Goal: Task Accomplishment & Management: Complete application form

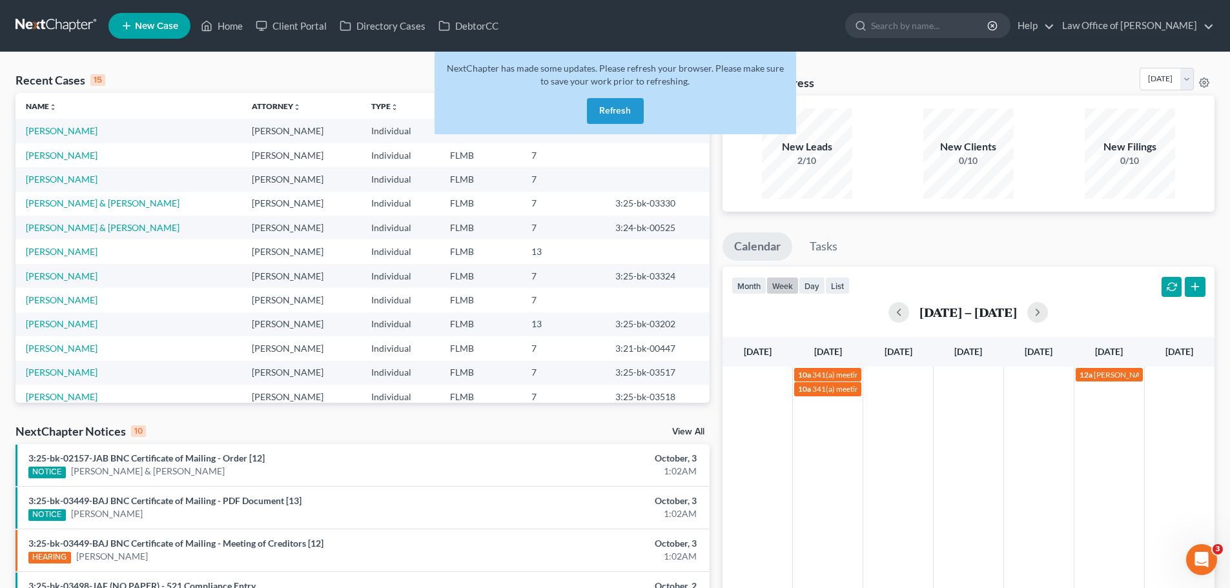
click at [640, 107] on button "Refresh" at bounding box center [615, 111] width 57 height 26
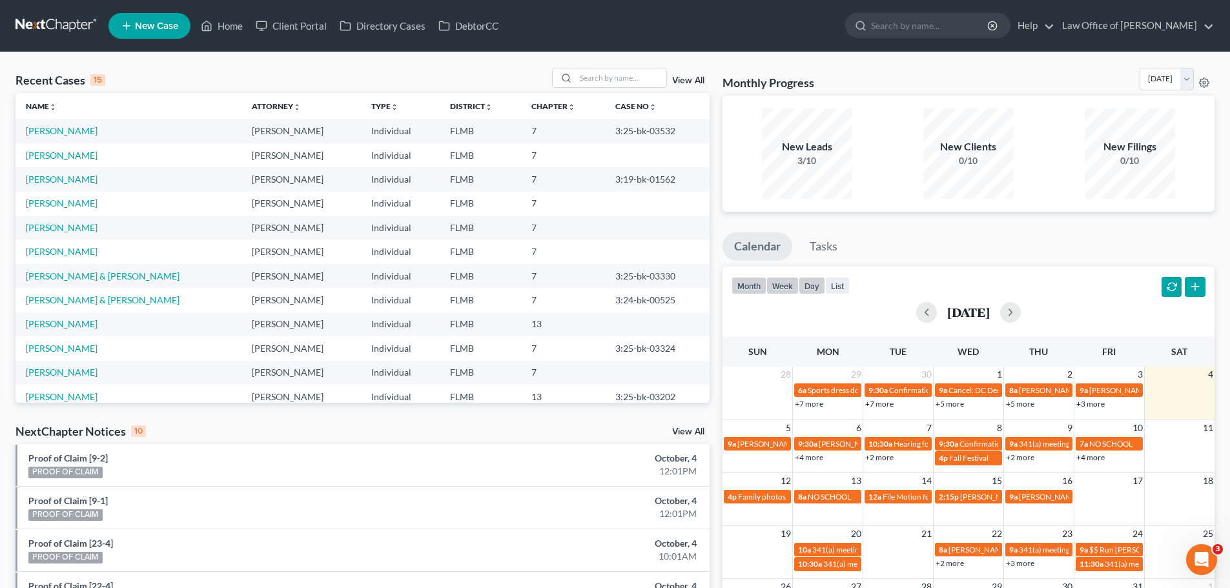
drag, startPoint x: 784, startPoint y: 286, endPoint x: 816, endPoint y: 283, distance: 32.5
click at [784, 286] on button "week" at bounding box center [783, 285] width 32 height 17
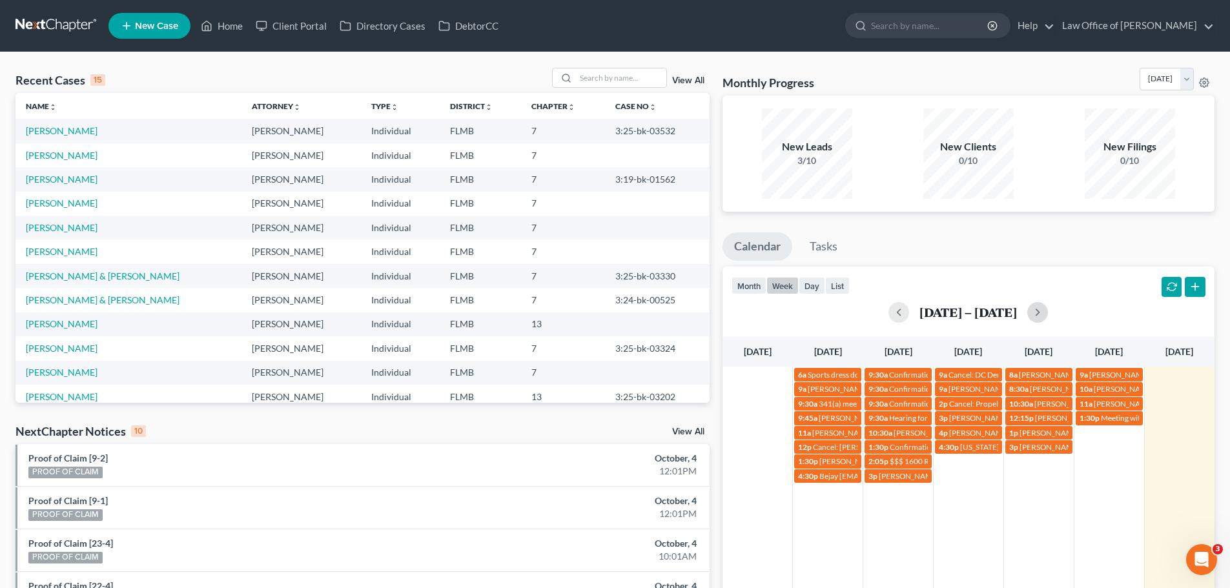
click at [1048, 315] on button "button" at bounding box center [1037, 312] width 21 height 21
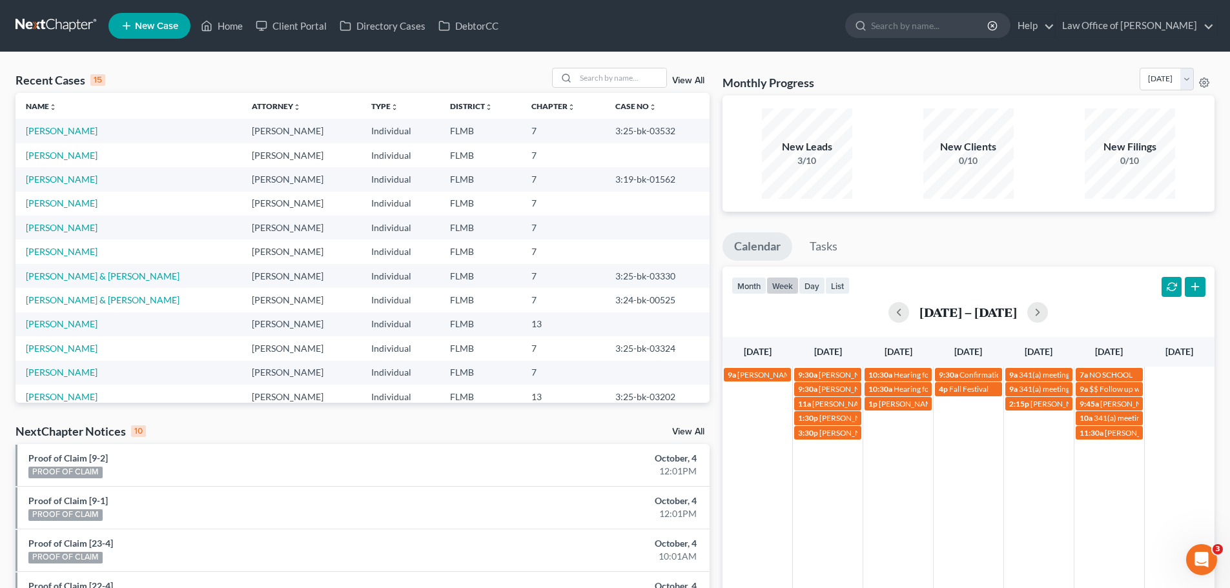
click at [1052, 315] on div "Oct 5 – 11, 2025" at bounding box center [969, 312] width 474 height 21
click at [1042, 313] on button "button" at bounding box center [1037, 312] width 21 height 21
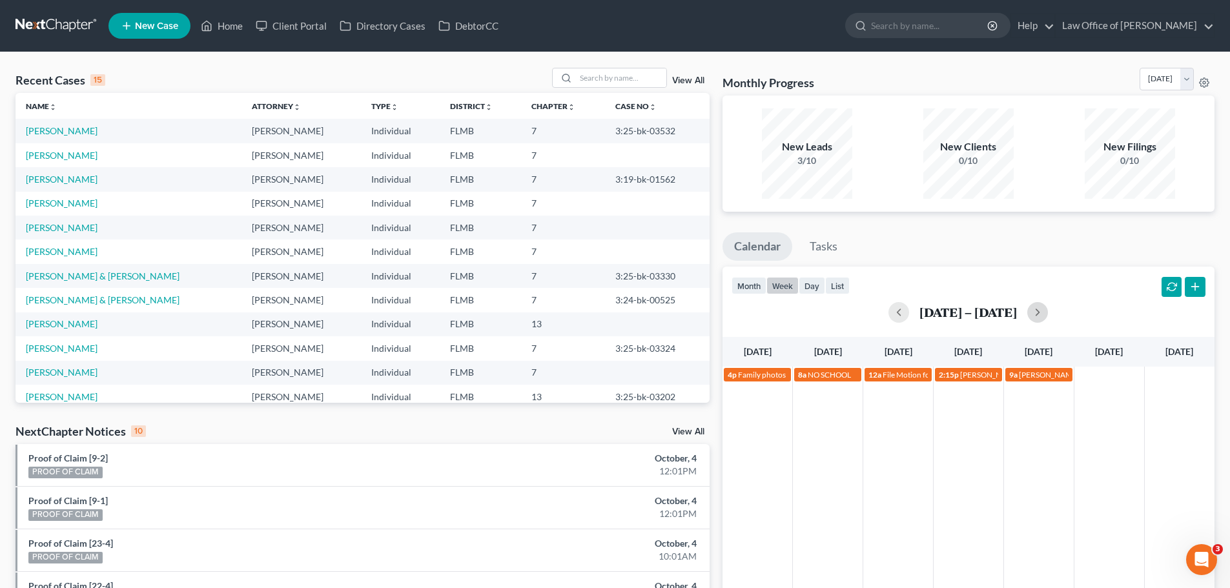
click at [1089, 380] on td at bounding box center [1109, 374] width 70 height 15
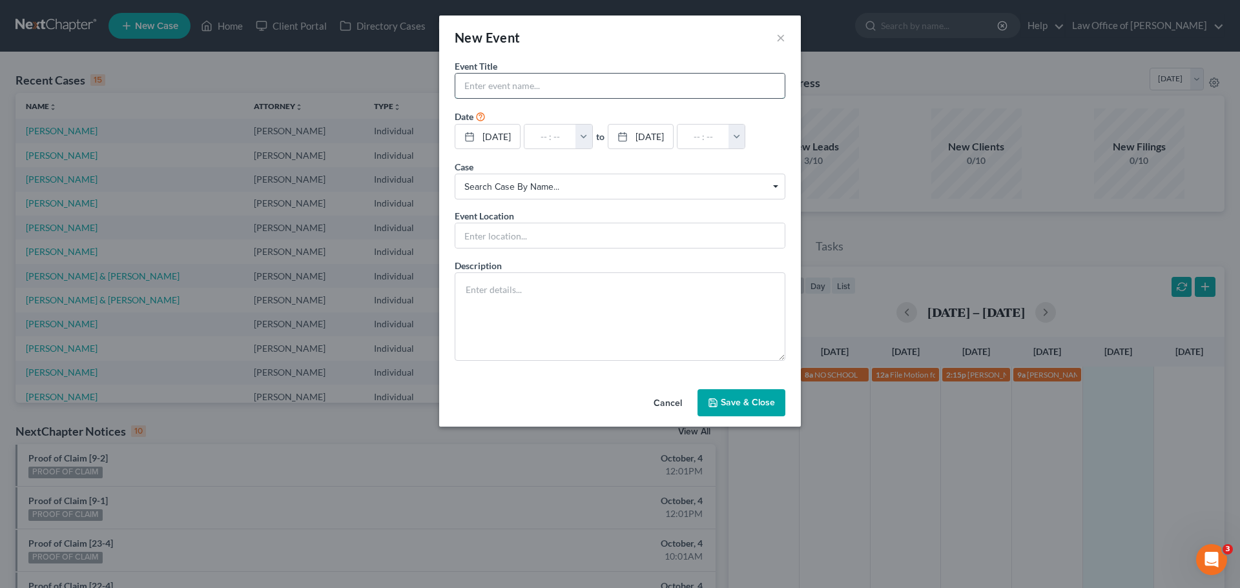
click at [519, 90] on input "text" at bounding box center [619, 86] width 329 height 25
type input "NO PK3 - Teacher conference day"
click at [557, 136] on input "text" at bounding box center [550, 137] width 52 height 25
type input "7"
type input "01:00am"
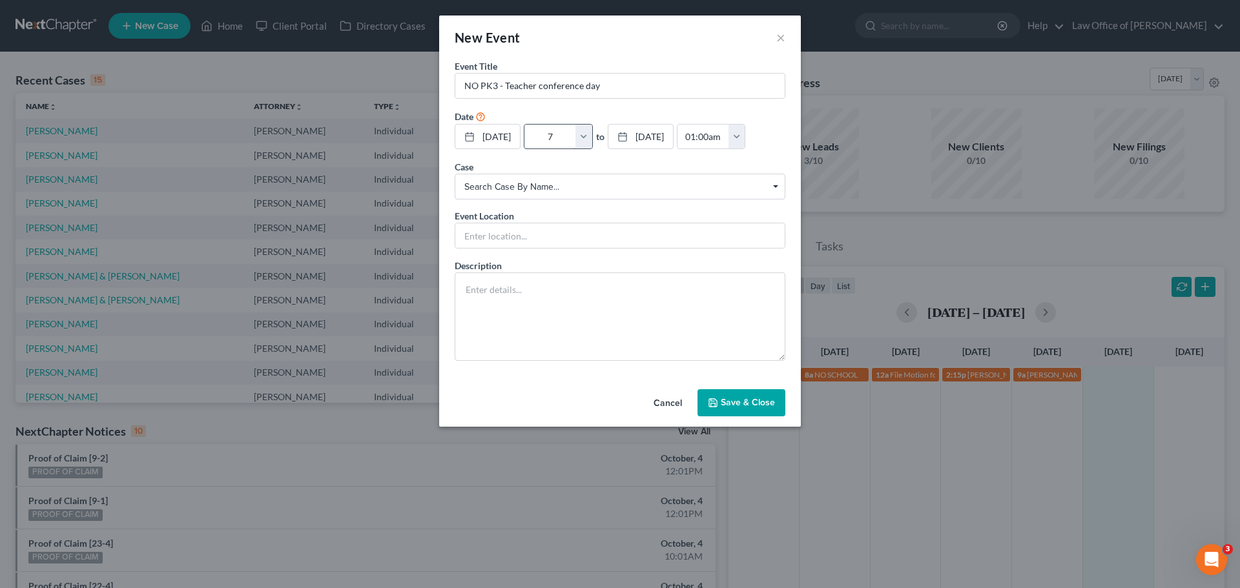
type input "7:"
type input "08:00am"
type input "7:0"
type input "01:00am"
type input "7:00"
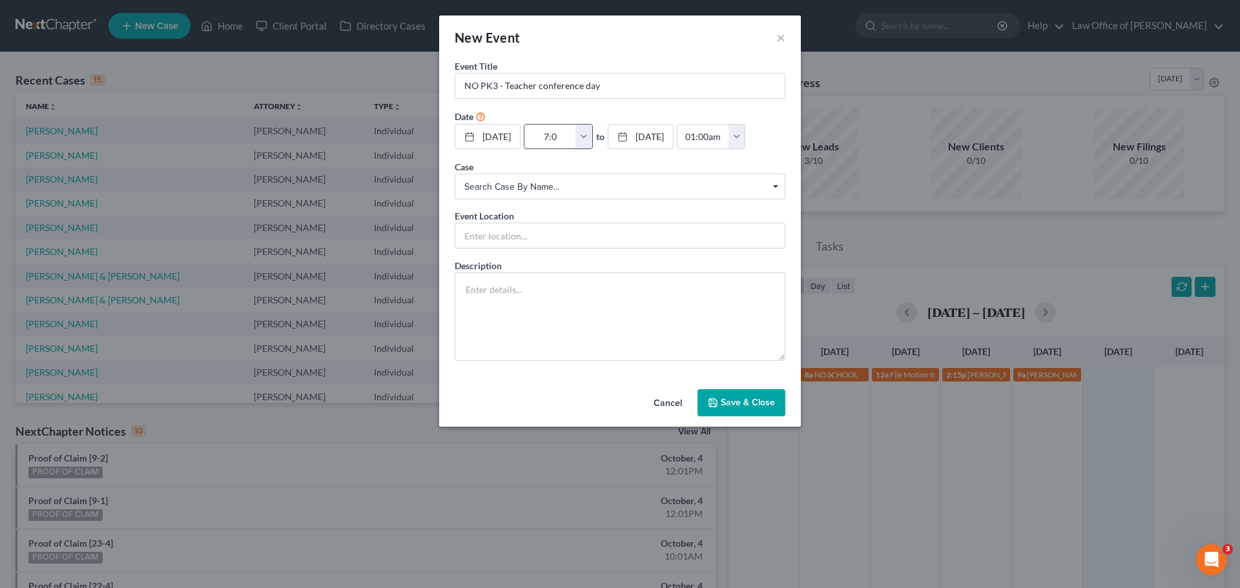
type input "08:00am"
type input "7:00a"
type input "01:00am"
type input "7:00am"
type input "08:00am"
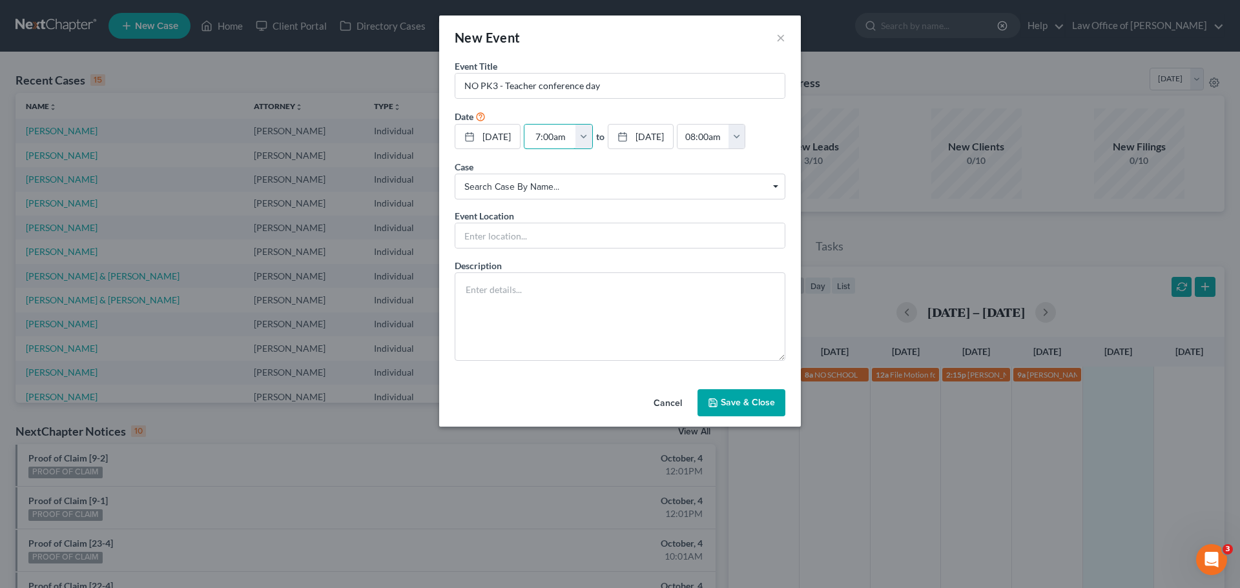
type input "7:00am"
click at [744, 417] on button "Save & Close" at bounding box center [741, 402] width 88 height 27
click at [560, 90] on input "text" at bounding box center [619, 86] width 329 height 25
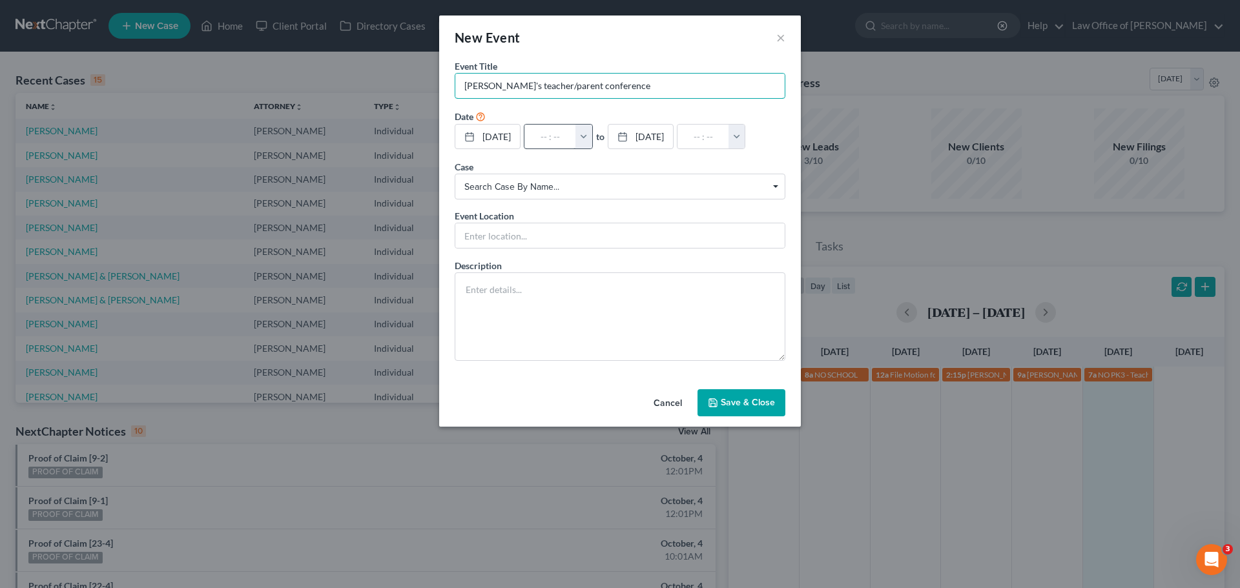
type input "Sophia's teacher/parent conference"
click at [557, 136] on input "text" at bounding box center [550, 137] width 52 height 25
type input "1"
type input "01:00am"
click at [576, 134] on input "1" at bounding box center [550, 137] width 52 height 25
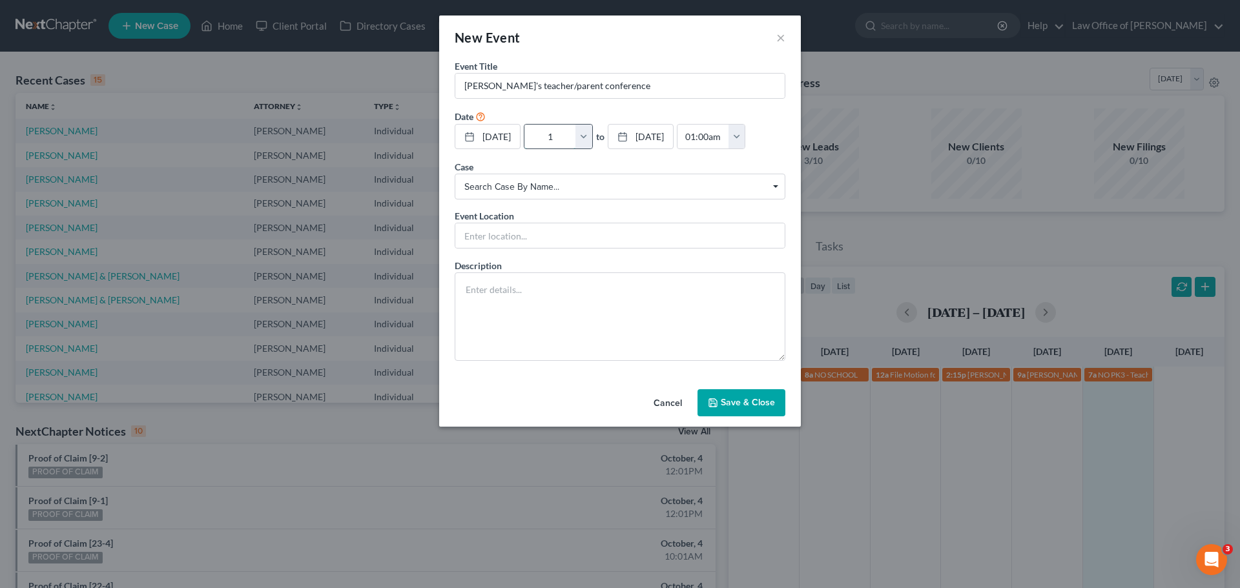
type input "1:"
type input "02:00am"
type input "1:3"
type input "01:00am"
type input "1:30"
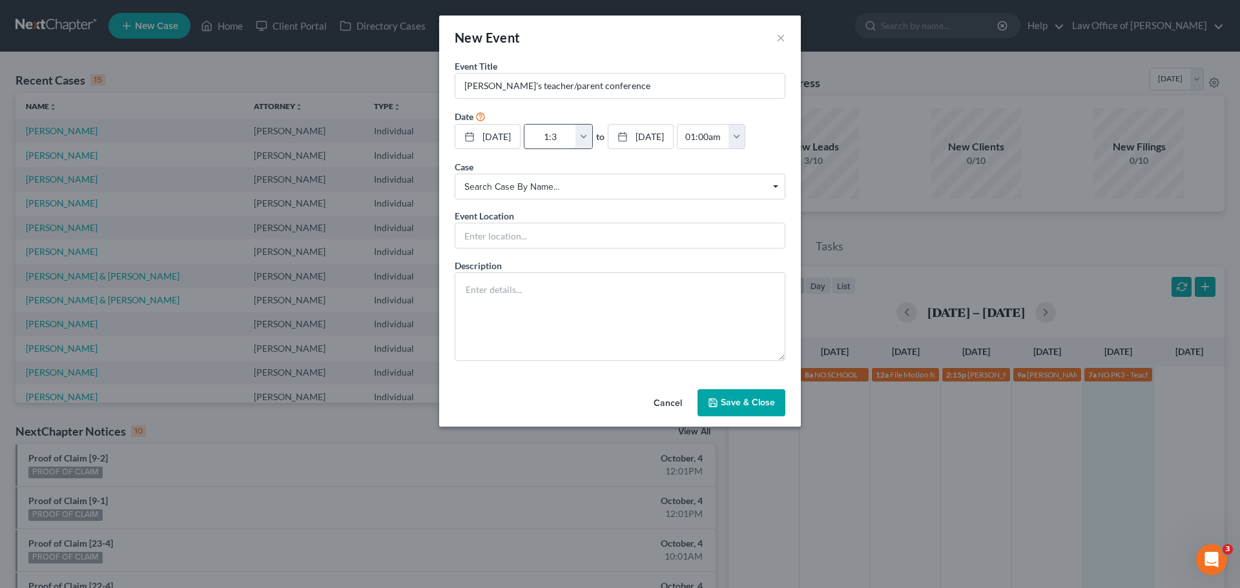
type input "02:30am"
type input "1:30p"
type input "01:00am"
type input "1:30pm"
type input "02:30pm"
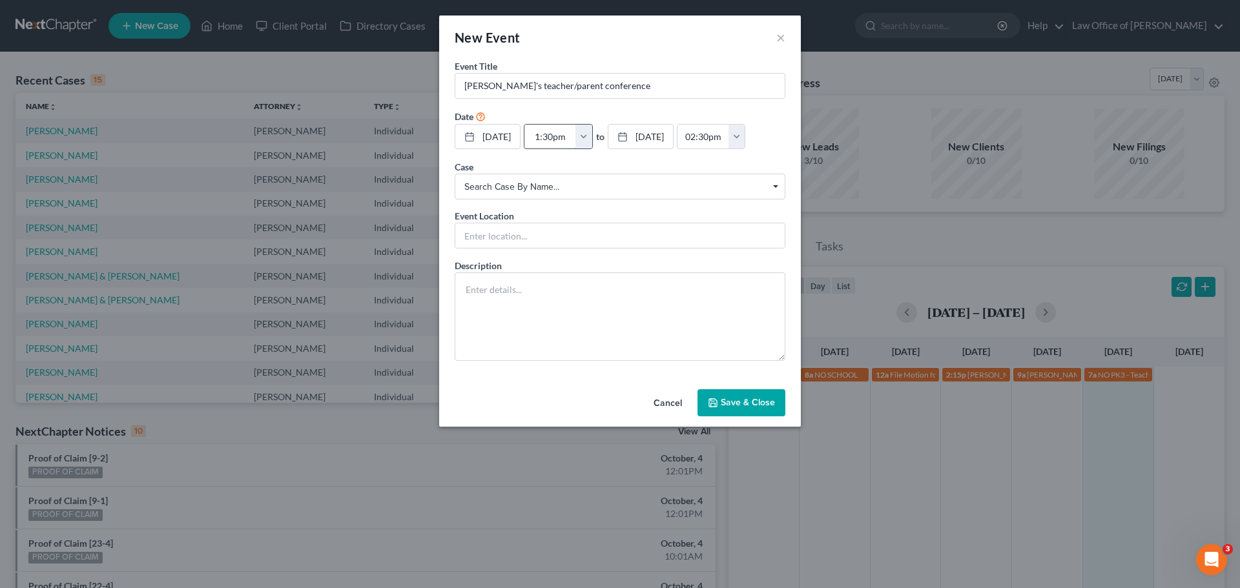
type input "1:30pmn"
type input "01:00am"
type input "1:30pm"
type input "02:30pm"
type input "1:30pm"
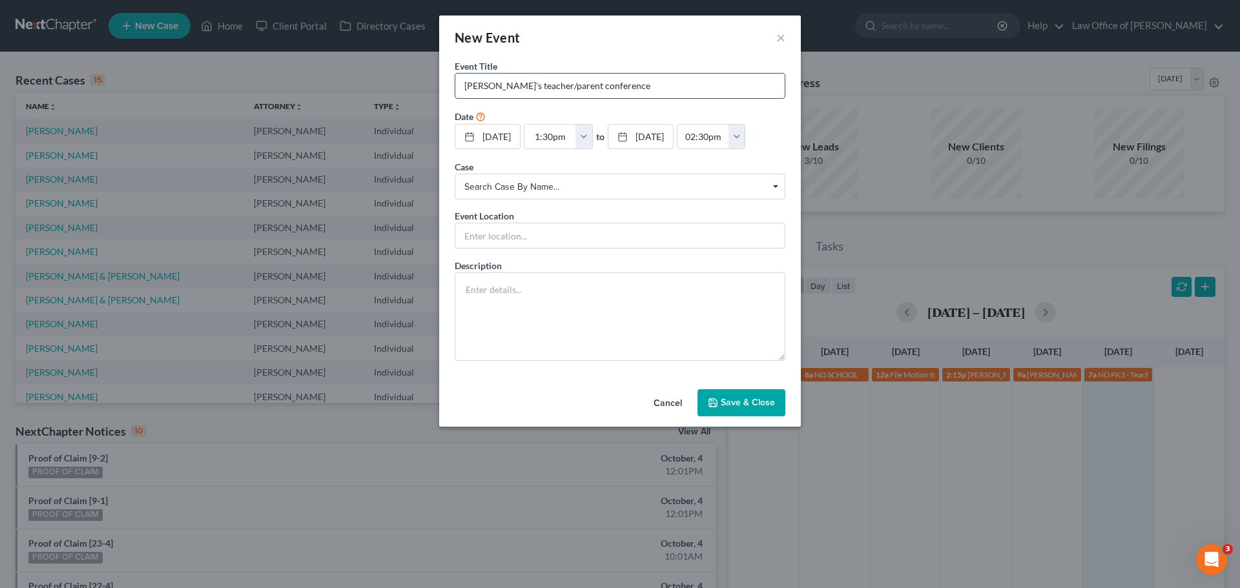
click at [615, 82] on input "Sophia's teacher/parent conference" at bounding box center [619, 86] width 329 height 25
click at [527, 248] on input "text" at bounding box center [619, 235] width 329 height 25
type input "School"
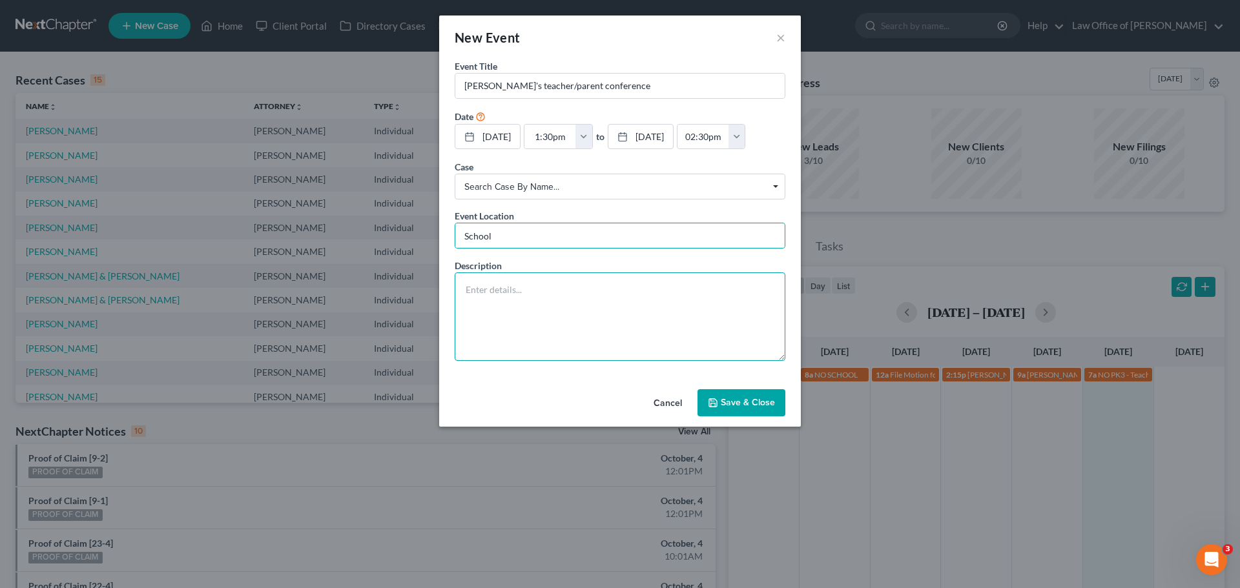
drag, startPoint x: 540, startPoint y: 342, endPoint x: 546, endPoint y: 346, distance: 7.9
click at [541, 342] on textarea at bounding box center [620, 317] width 331 height 88
type textarea "Sophia cannot be there"
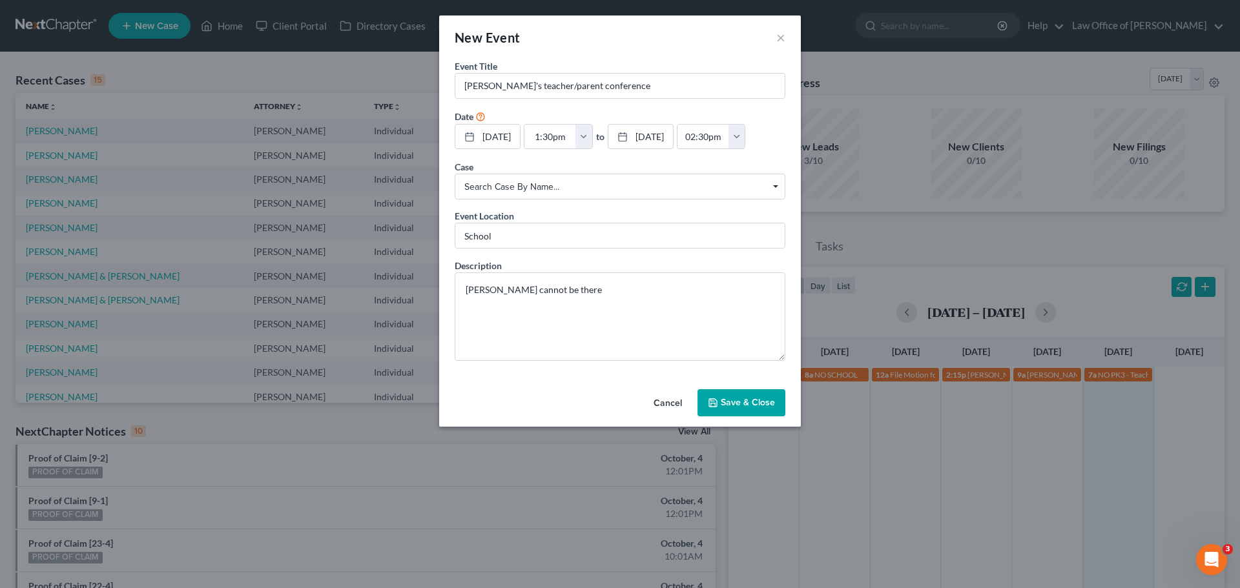
click at [758, 417] on button "Save & Close" at bounding box center [741, 402] width 88 height 27
click at [529, 86] on input "text" at bounding box center [619, 86] width 329 height 25
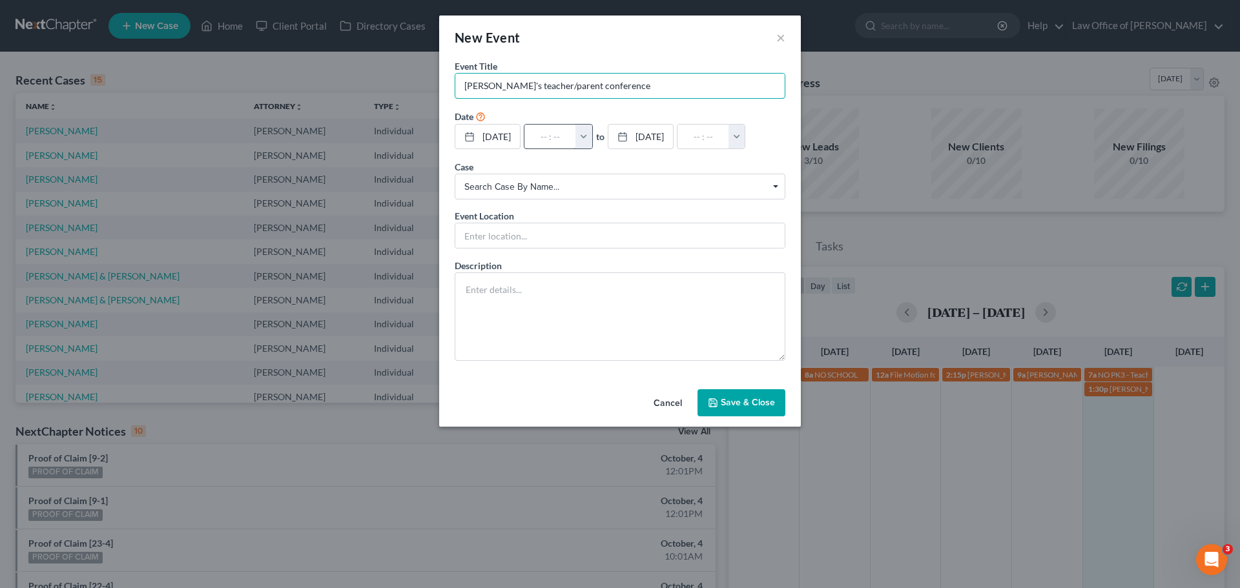
type input "Amelia's teacher/parent conference"
click at [556, 127] on input "text" at bounding box center [550, 137] width 52 height 25
type input "1"
type input "01:00am"
type input "1:"
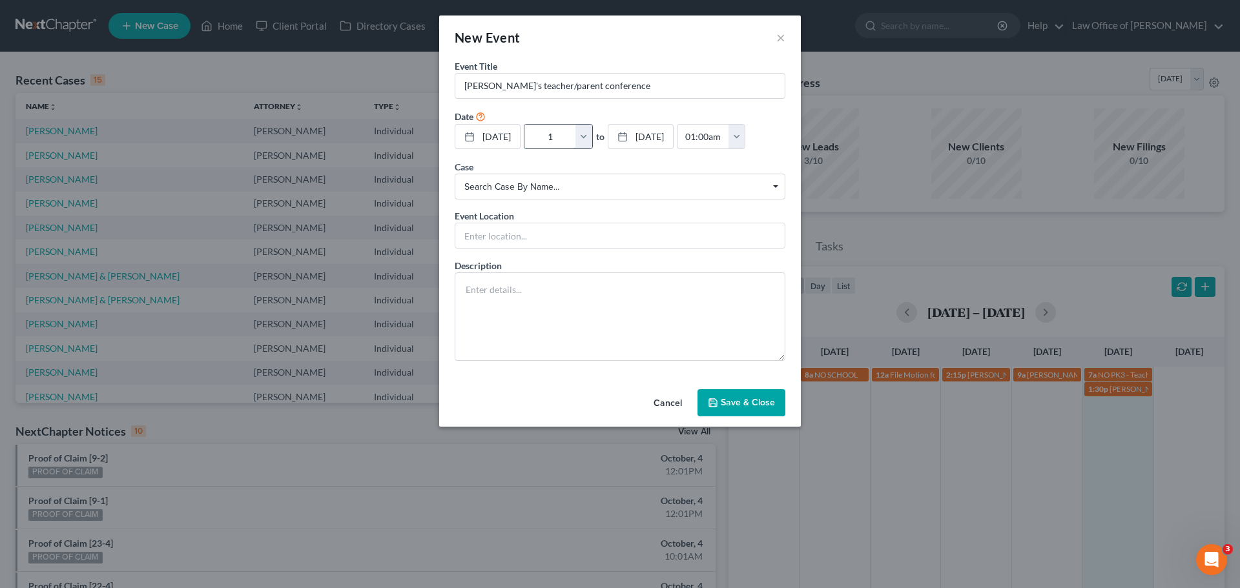
type input "02:00am"
type input "1:0"
type input "01:00am"
type input "1:00"
type input "02:00am"
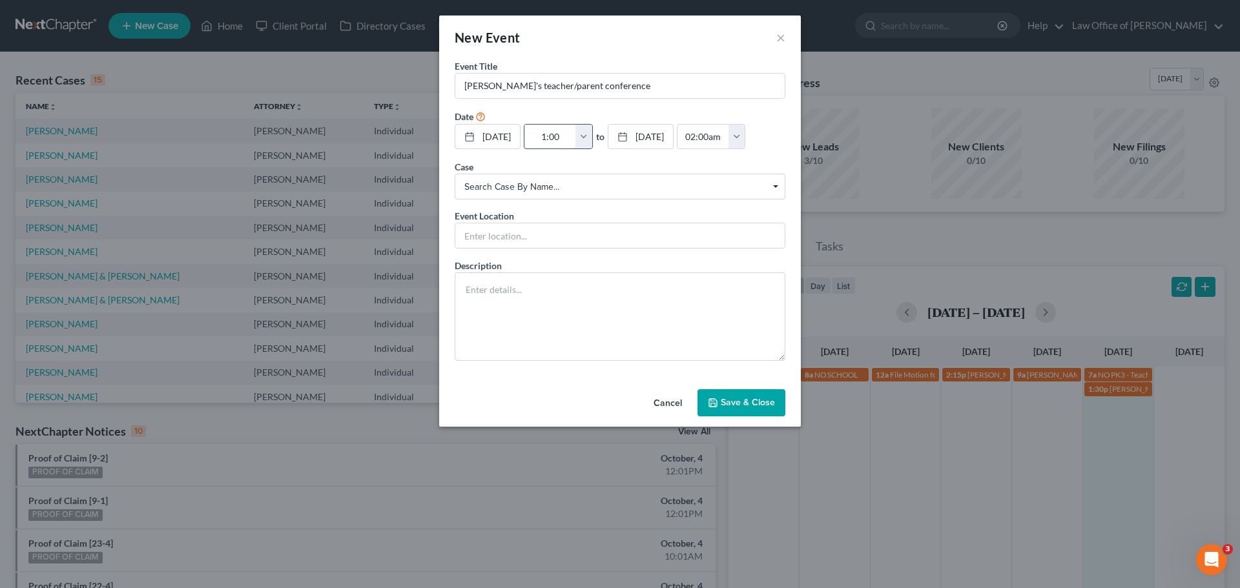
type input "1:00p"
type input "01:00am"
type input "1:00pm"
type input "02:00pm"
type input "1:00pm"
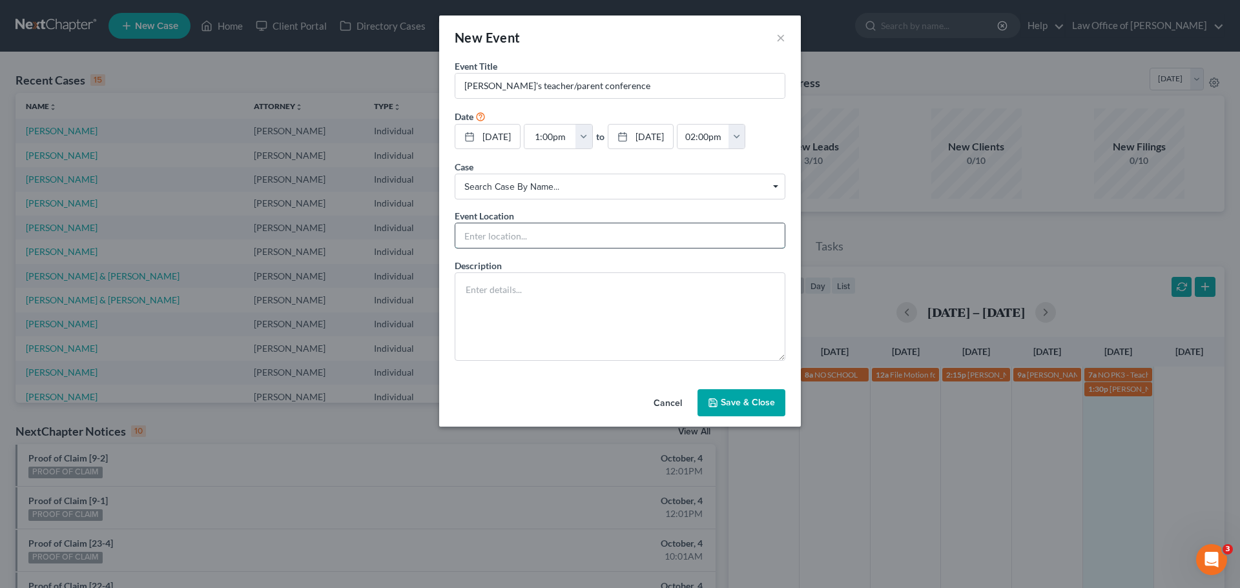
click at [504, 248] on input "text" at bounding box center [619, 235] width 329 height 25
type input "School"
click at [572, 355] on textarea at bounding box center [620, 317] width 331 height 88
click at [744, 417] on button "Save & Close" at bounding box center [741, 402] width 88 height 27
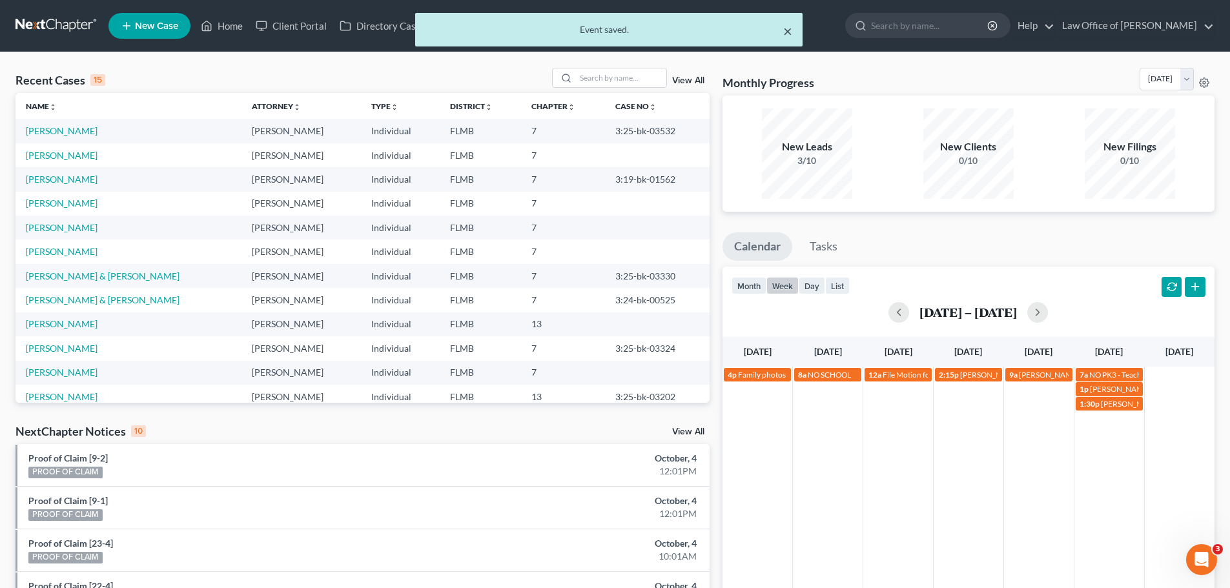
click at [790, 29] on button "×" at bounding box center [787, 30] width 9 height 15
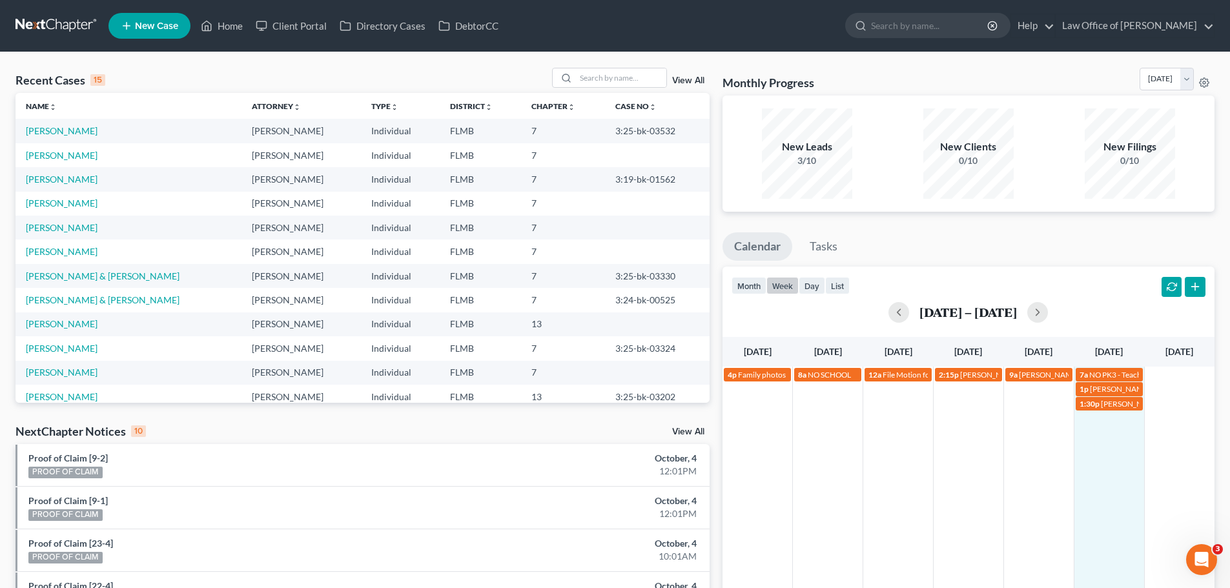
click at [1113, 450] on div "4p Family photos 8a NO SCHOOL 12a File Motion for extension of time for Rey Esc…" at bounding box center [969, 526] width 492 height 319
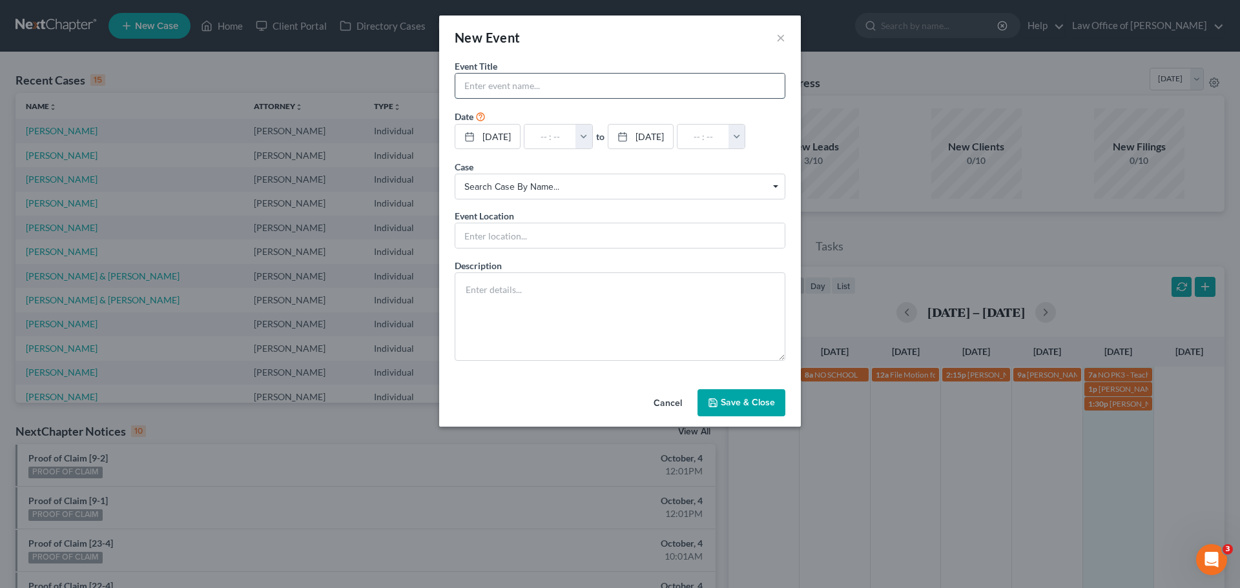
click at [536, 94] on input "text" at bounding box center [619, 86] width 329 height 25
type input "Early Release day"
click at [570, 148] on input "text" at bounding box center [550, 137] width 52 height 25
type input "1"
type input "01:00am"
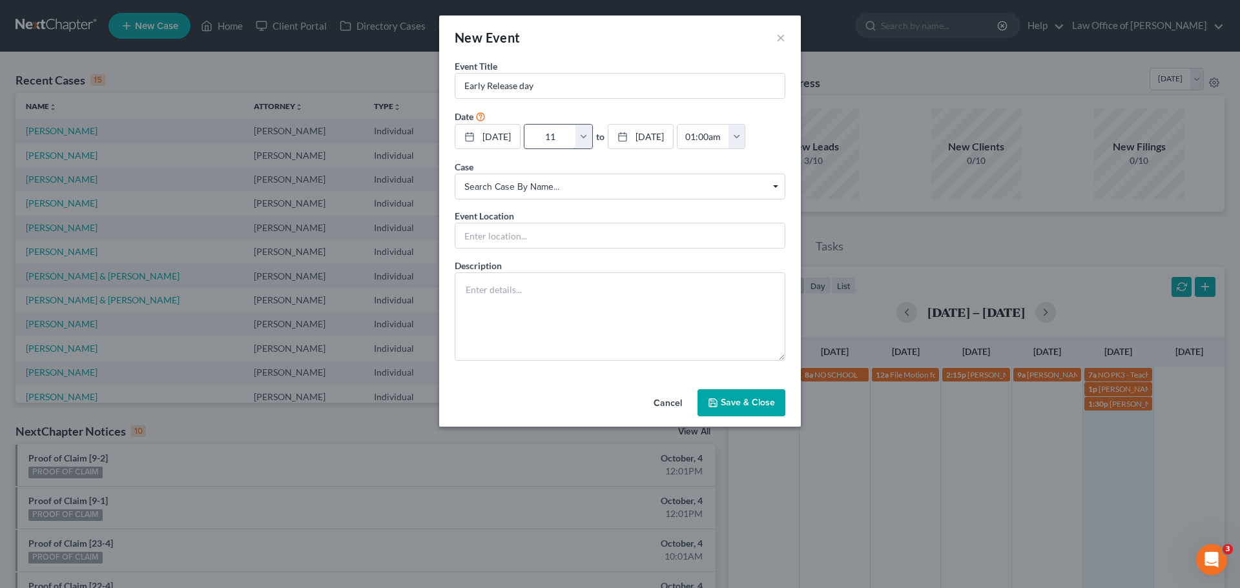
type input "11:"
type input "12:00pm"
type input "11:3"
type input "01:00am"
type input "11:30"
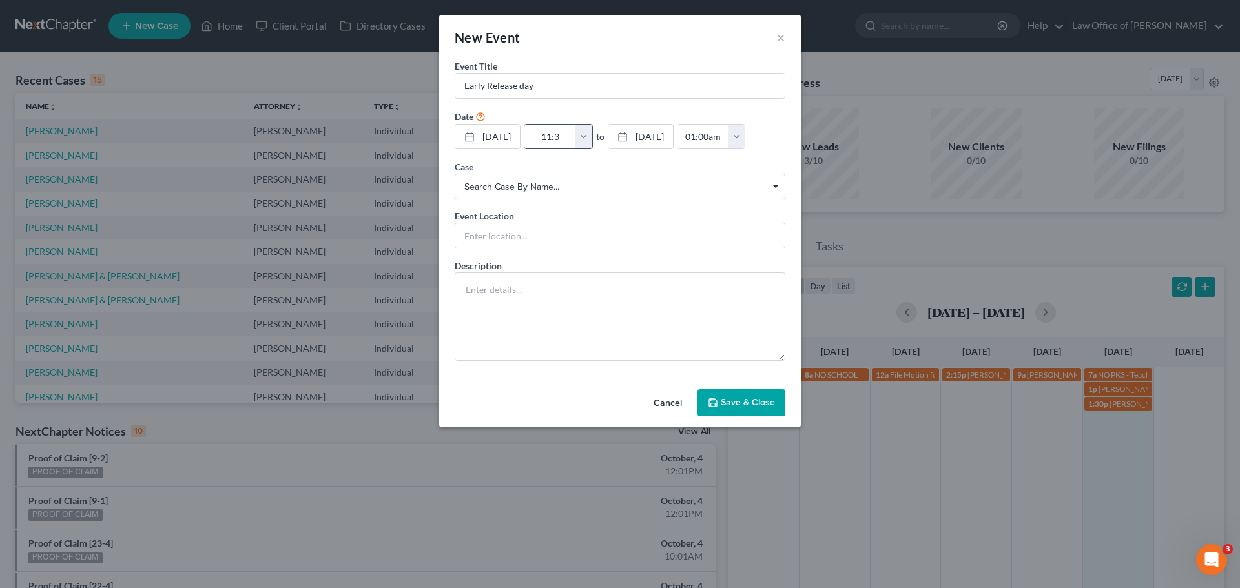
type input "12:30pm"
type input "11:30a"
type input "01:00am"
type input "11:30am"
type input "12:30pm"
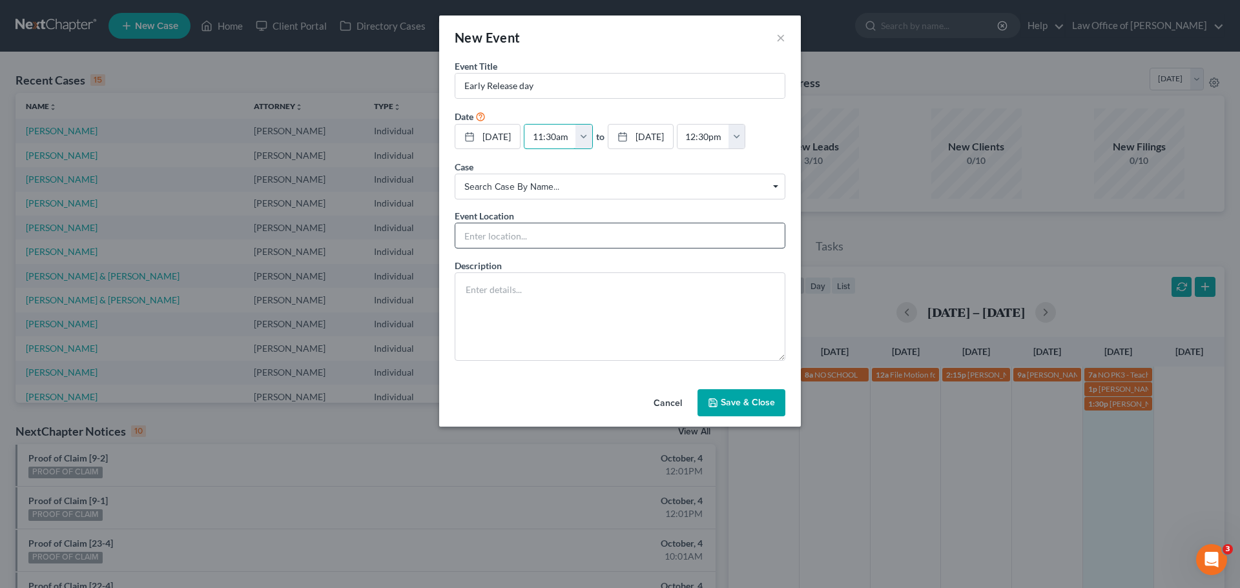
type input "11:30am"
click at [553, 248] on input "text" at bounding box center [619, 235] width 329 height 25
click at [463, 89] on input "Early Release day" at bounding box center [619, 86] width 329 height 25
click at [557, 87] on input "Early Release day" at bounding box center [619, 86] width 329 height 25
type input "Early Release day (Amelia)"
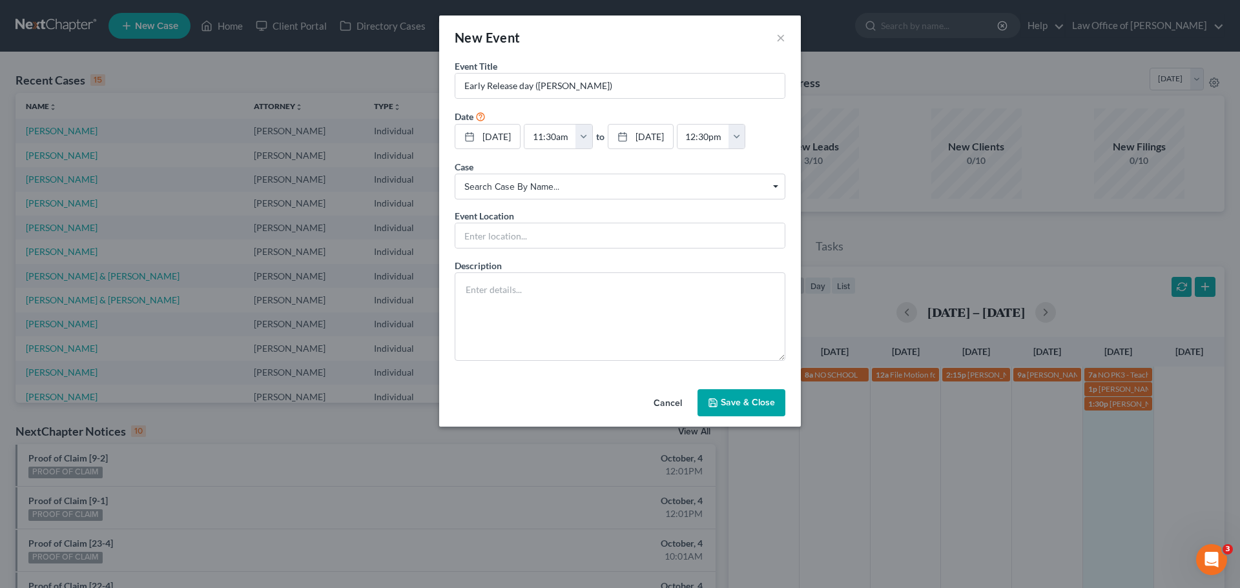
click at [756, 417] on button "Save & Close" at bounding box center [741, 402] width 88 height 27
